Goal: Check status: Check status

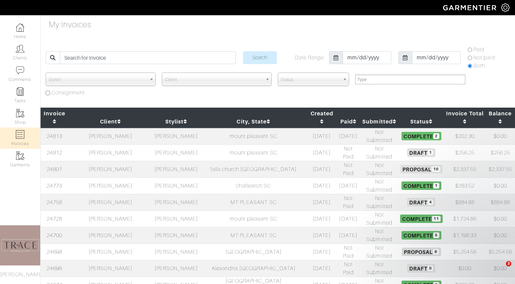
select select
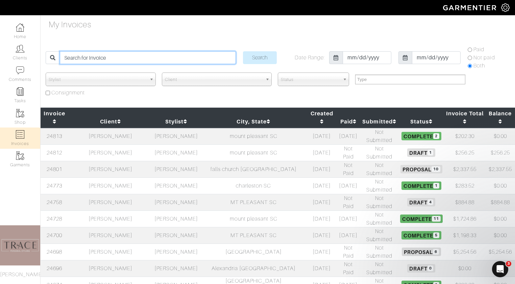
click at [107, 55] on input "search" at bounding box center [148, 57] width 176 height 13
type input "karina"
click at [243, 51] on input "Search" at bounding box center [260, 57] width 34 height 13
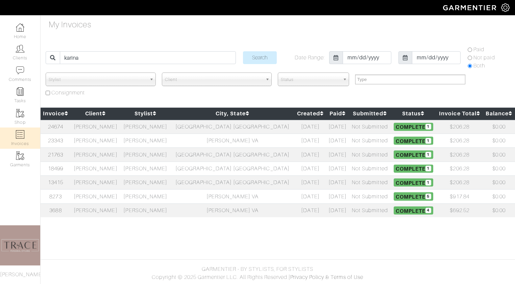
select select
click at [95, 127] on td "[PERSON_NAME]" at bounding box center [96, 127] width 50 height 14
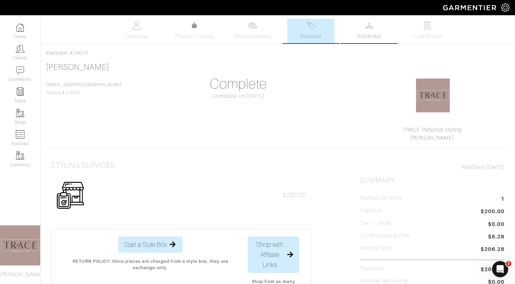
click at [369, 30] on link "Wardrobe" at bounding box center [368, 31] width 47 height 25
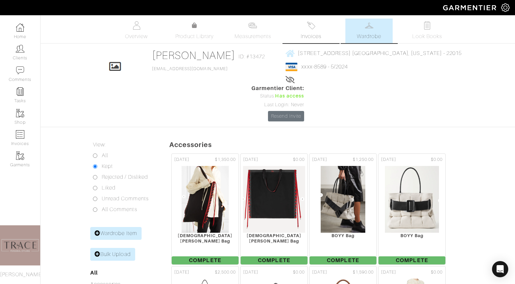
click at [302, 36] on span "Invoices" at bounding box center [311, 36] width 21 height 8
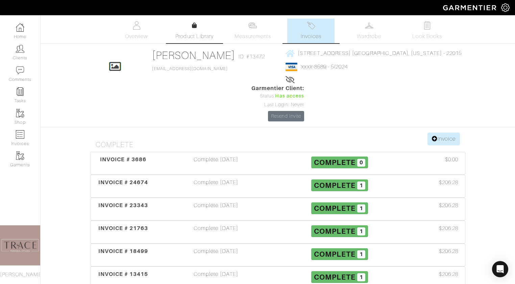
click at [191, 36] on span "Product Library" at bounding box center [194, 36] width 38 height 8
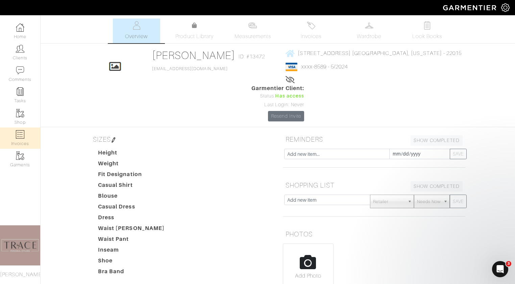
click at [16, 136] on link "Invoices" at bounding box center [20, 138] width 40 height 21
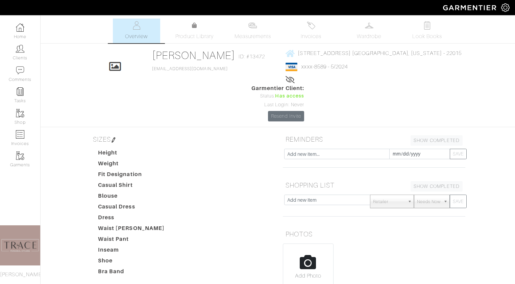
select select
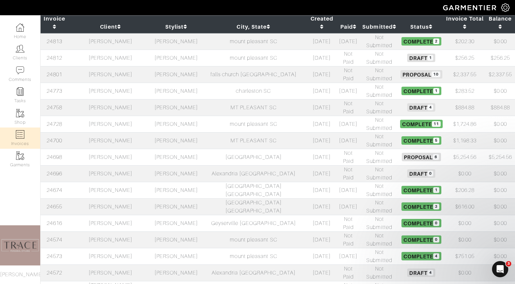
scroll to position [95, 0]
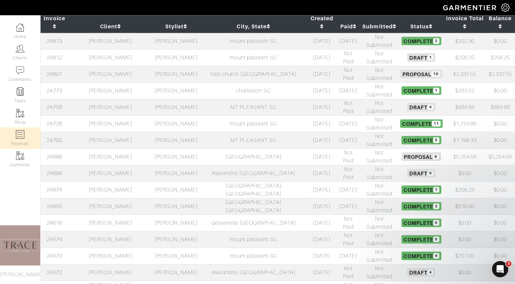
click at [132, 182] on td "[PERSON_NAME]" at bounding box center [110, 190] width 84 height 17
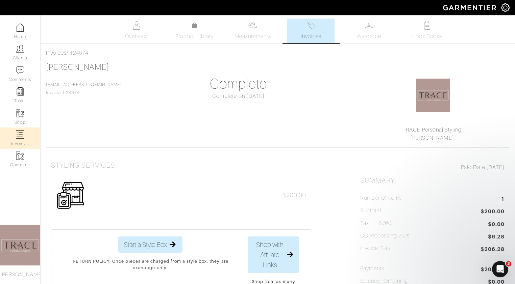
click at [30, 131] on link "Invoices" at bounding box center [20, 138] width 40 height 21
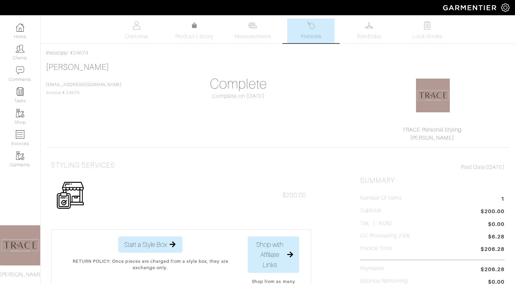
select select
